Goal: Check status: Check status

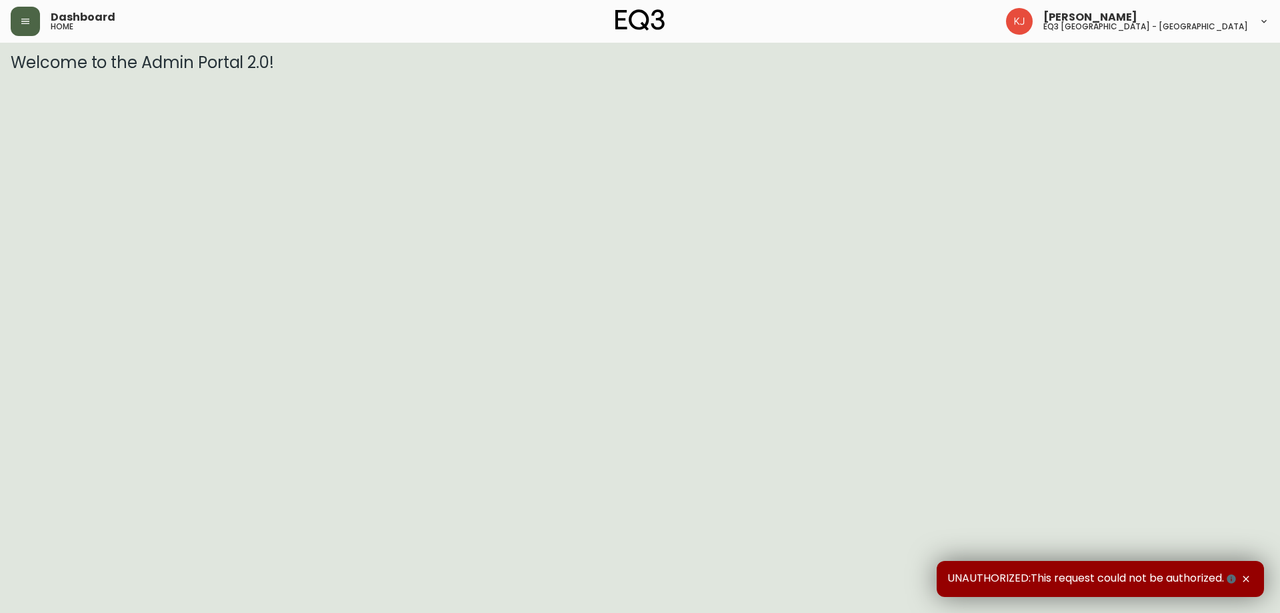
click at [22, 26] on icon "button" at bounding box center [25, 21] width 11 height 11
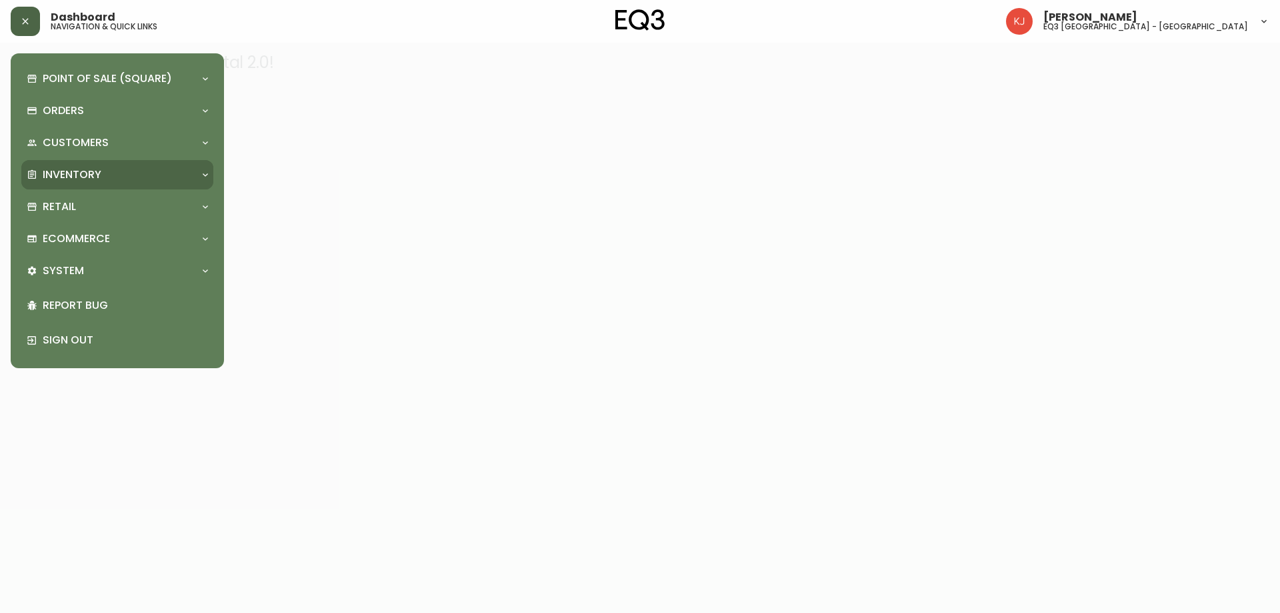
click at [75, 180] on p "Inventory" at bounding box center [72, 174] width 59 height 15
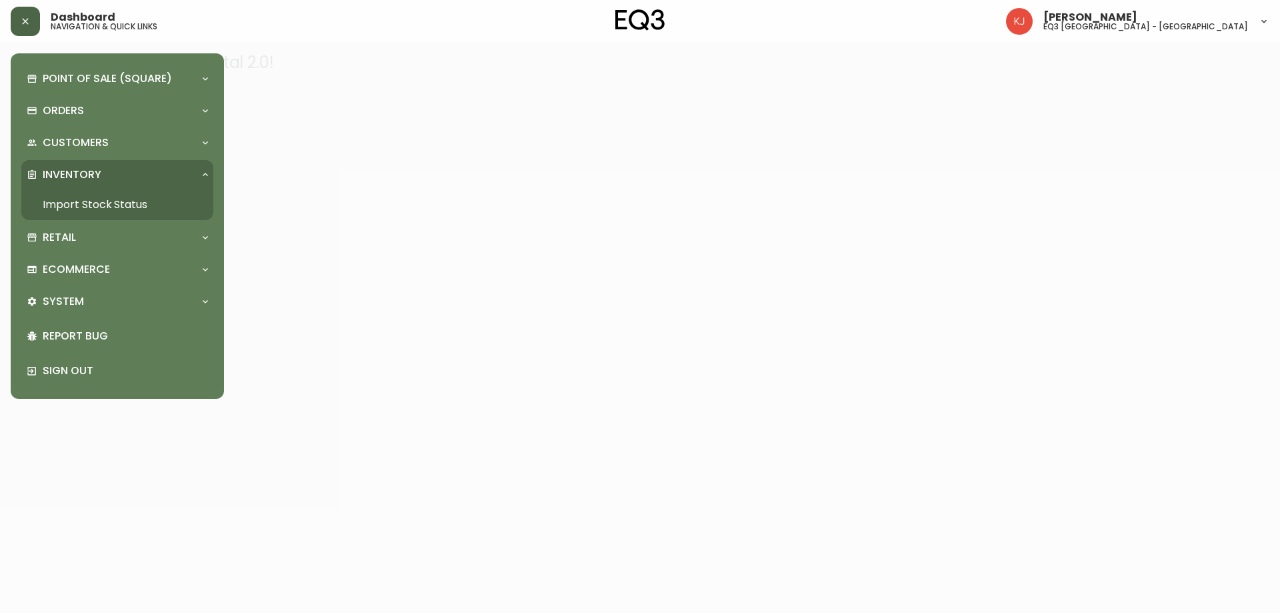
click at [73, 191] on link "Import Stock Status" at bounding box center [117, 204] width 192 height 31
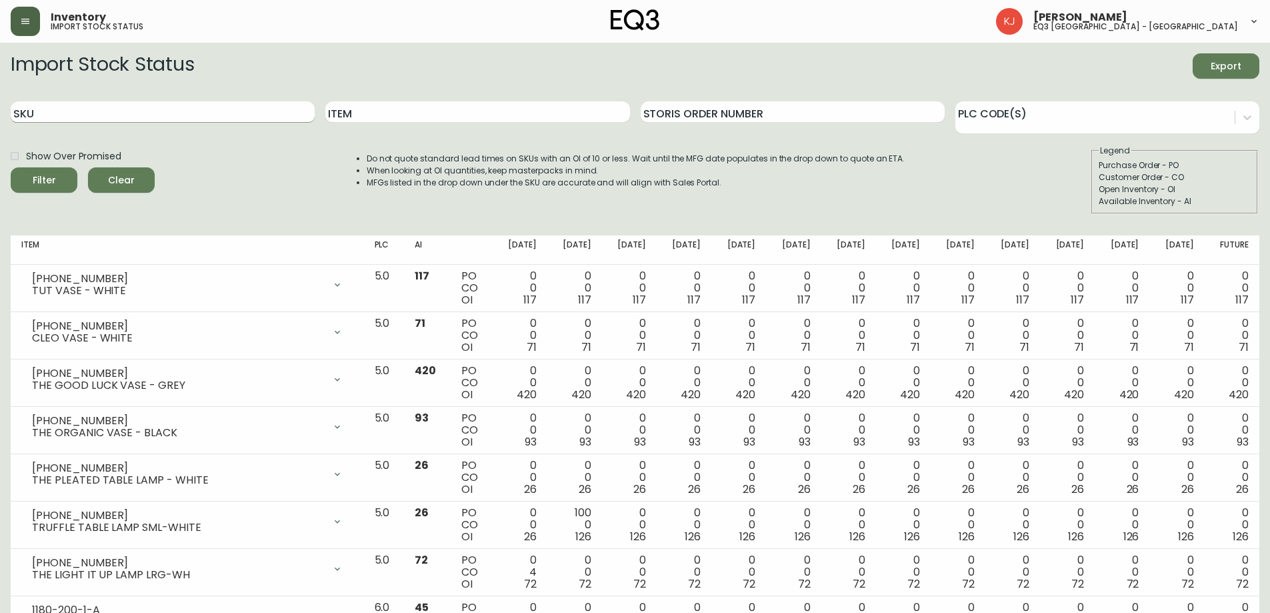
click at [92, 103] on input "SKU" at bounding box center [163, 111] width 304 height 21
paste input "[PHONE_NUMBER]"
type input "[PHONE_NUMBER]"
click at [11, 167] on button "Filter" at bounding box center [44, 179] width 67 height 25
